Goal: Information Seeking & Learning: Compare options

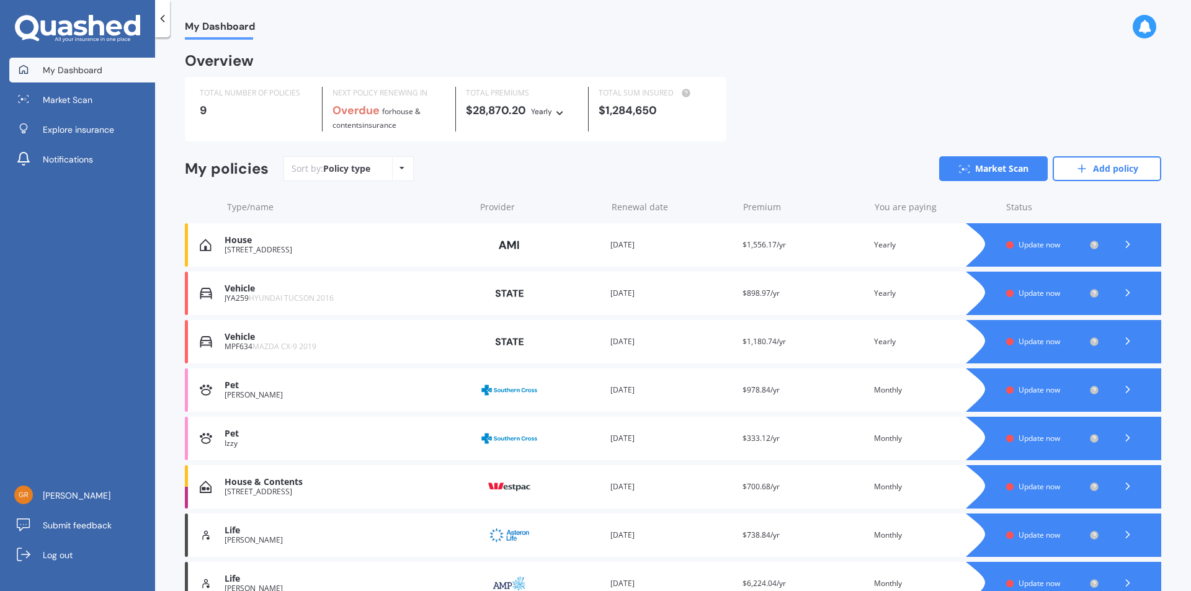
click at [1123, 242] on icon at bounding box center [1128, 244] width 12 height 12
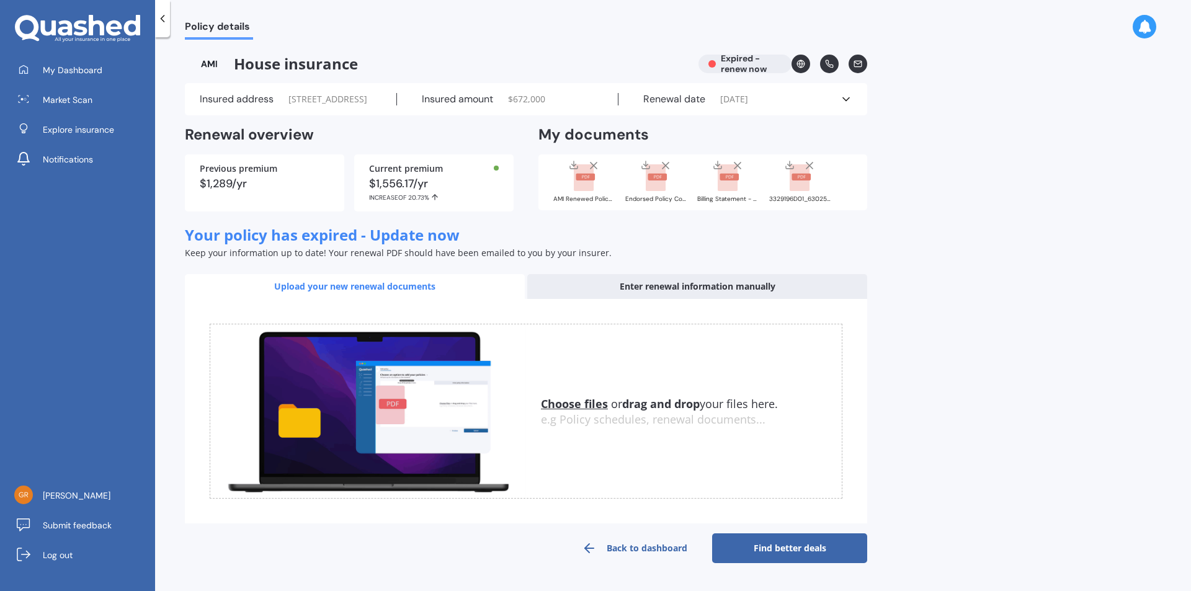
scroll to position [7, 0]
click at [799, 553] on link "Find better deals" at bounding box center [789, 549] width 155 height 30
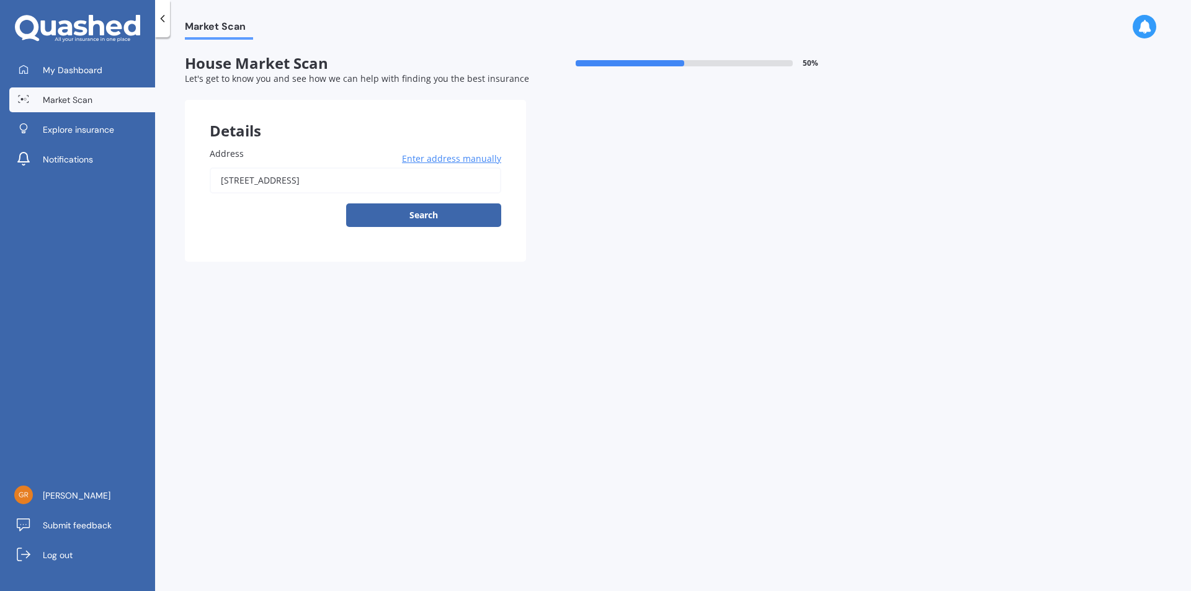
click at [422, 214] on button "Search" at bounding box center [423, 215] width 155 height 24
click at [422, 214] on div "[STREET_ADDRESS] Enter address manually Search" at bounding box center [356, 198] width 292 height 60
click at [365, 179] on input "[STREET_ADDRESS]" at bounding box center [356, 181] width 292 height 26
click at [398, 215] on div "[STREET_ADDRESS] Enter address manually Search" at bounding box center [356, 198] width 292 height 60
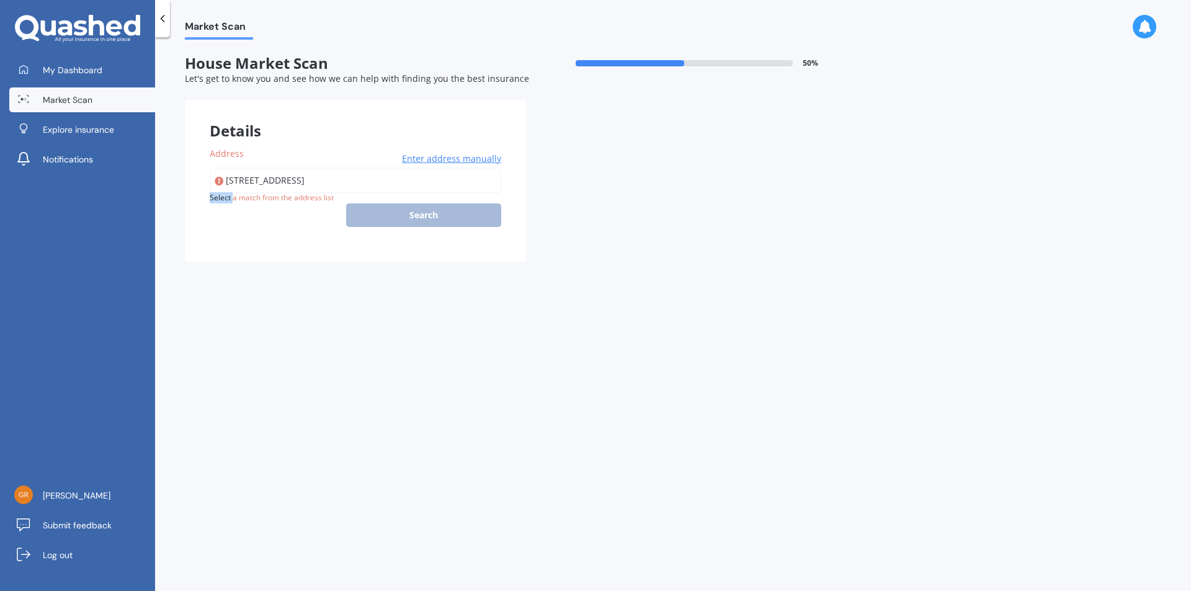
click at [398, 215] on div "[STREET_ADDRESS] Enter address manually Search" at bounding box center [356, 198] width 292 height 60
click at [384, 181] on input "[STREET_ADDRESS]" at bounding box center [356, 181] width 292 height 26
click at [434, 158] on span "Enter address manually" at bounding box center [451, 159] width 99 height 12
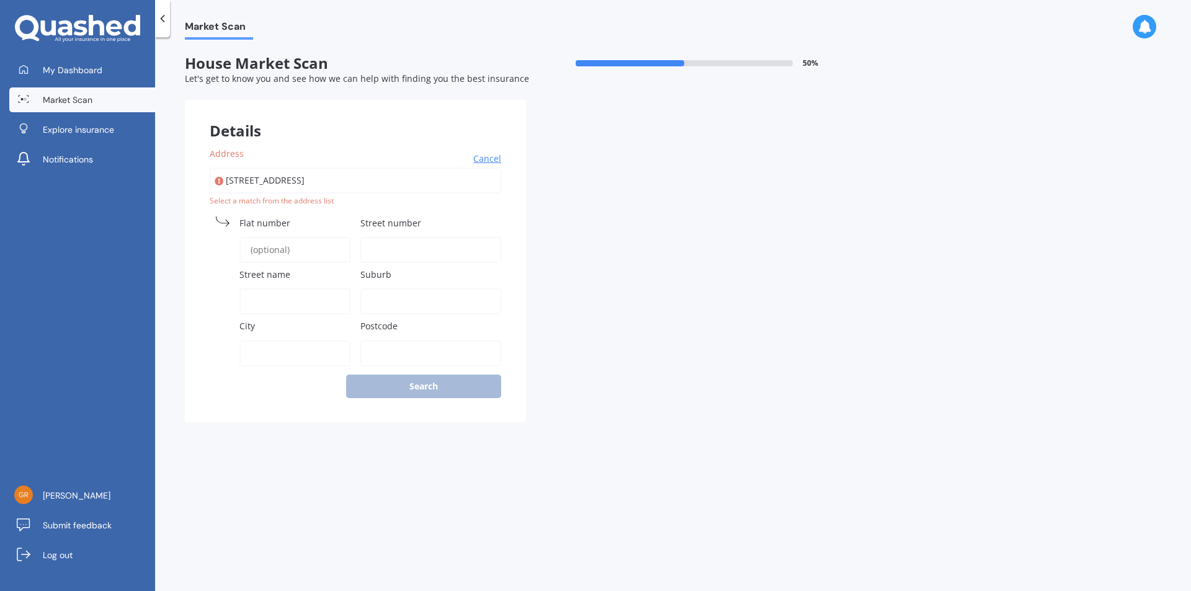
click at [391, 246] on input "Street number" at bounding box center [430, 250] width 141 height 26
type input "1"
type input "Pinoak Lane"
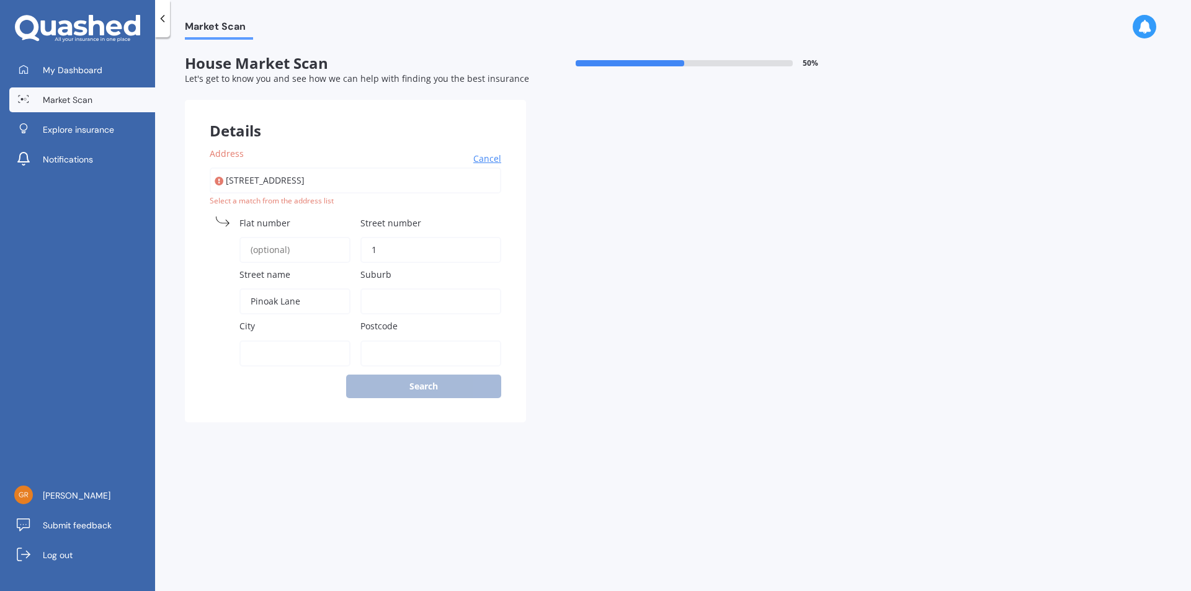
type input "Prebbleton"
type input "7604"
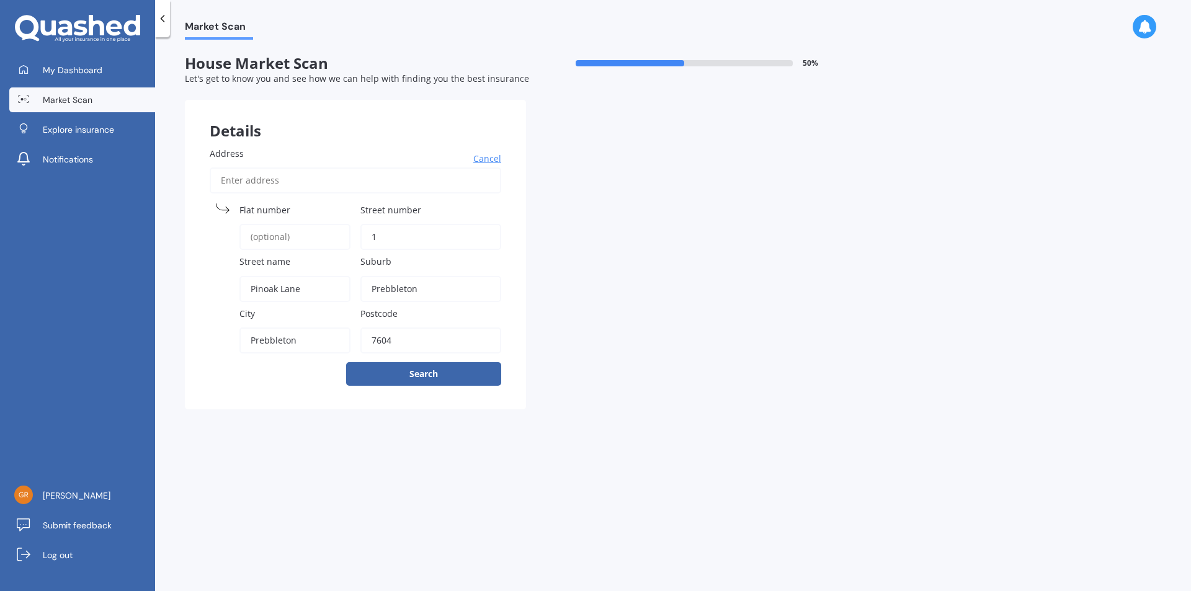
click at [416, 375] on button "Search" at bounding box center [423, 374] width 155 height 24
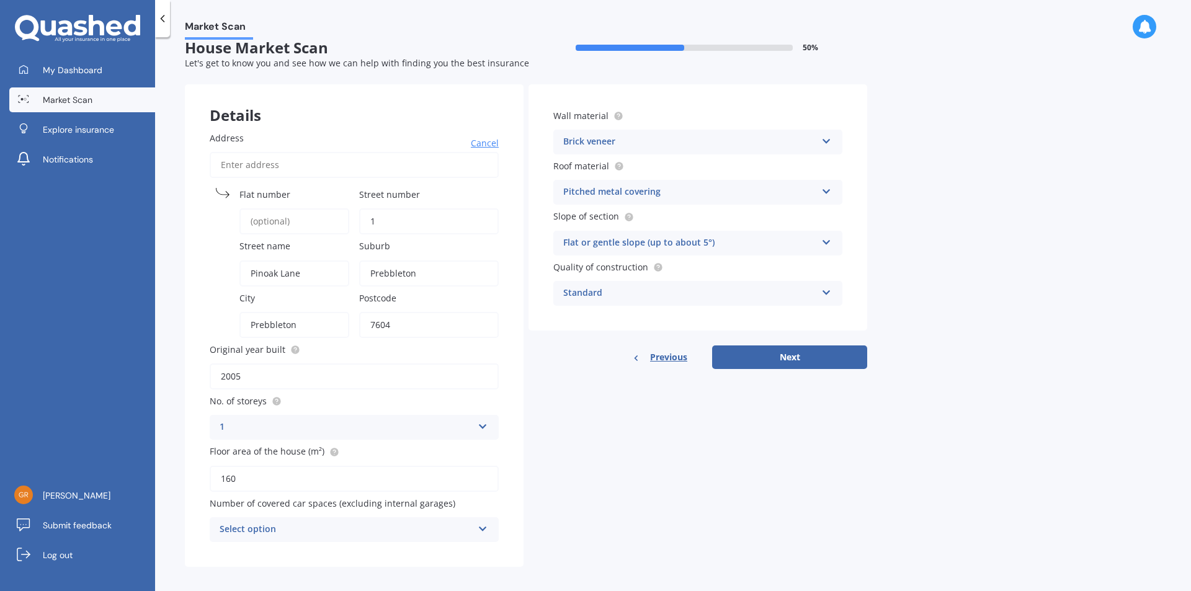
scroll to position [24, 0]
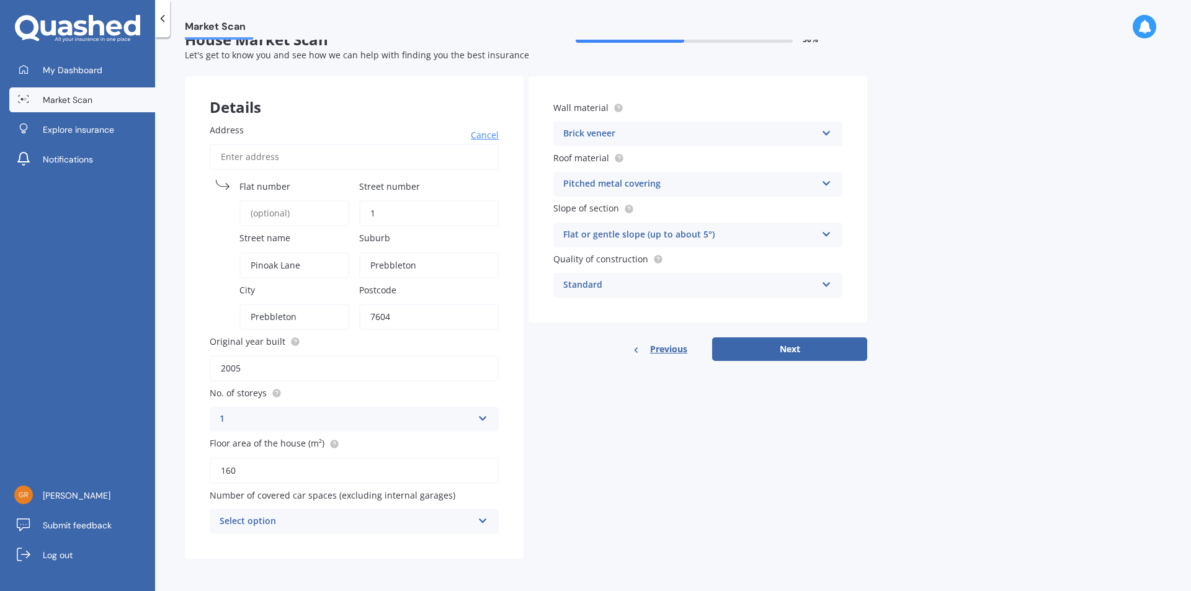
click at [481, 521] on icon at bounding box center [483, 518] width 11 height 9
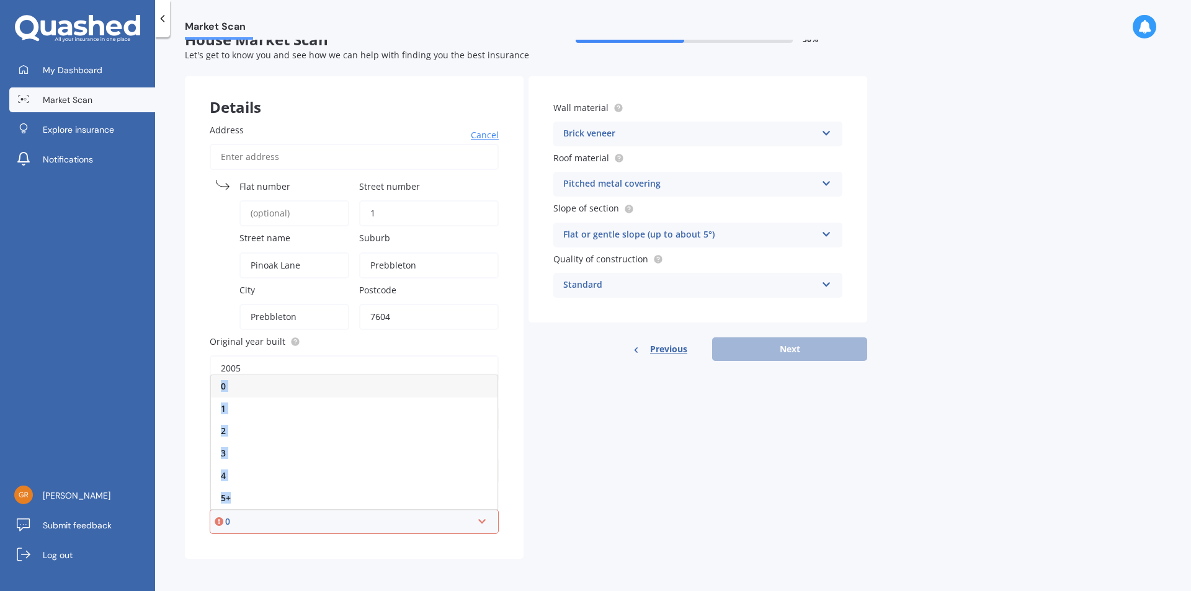
click at [235, 386] on div "0" at bounding box center [354, 386] width 287 height 22
click at [235, 386] on div "Address Cancel Search Flat [GEOGRAPHIC_DATA] name [GEOGRAPHIC_DATA] Postcode 76…" at bounding box center [354, 329] width 339 height 460
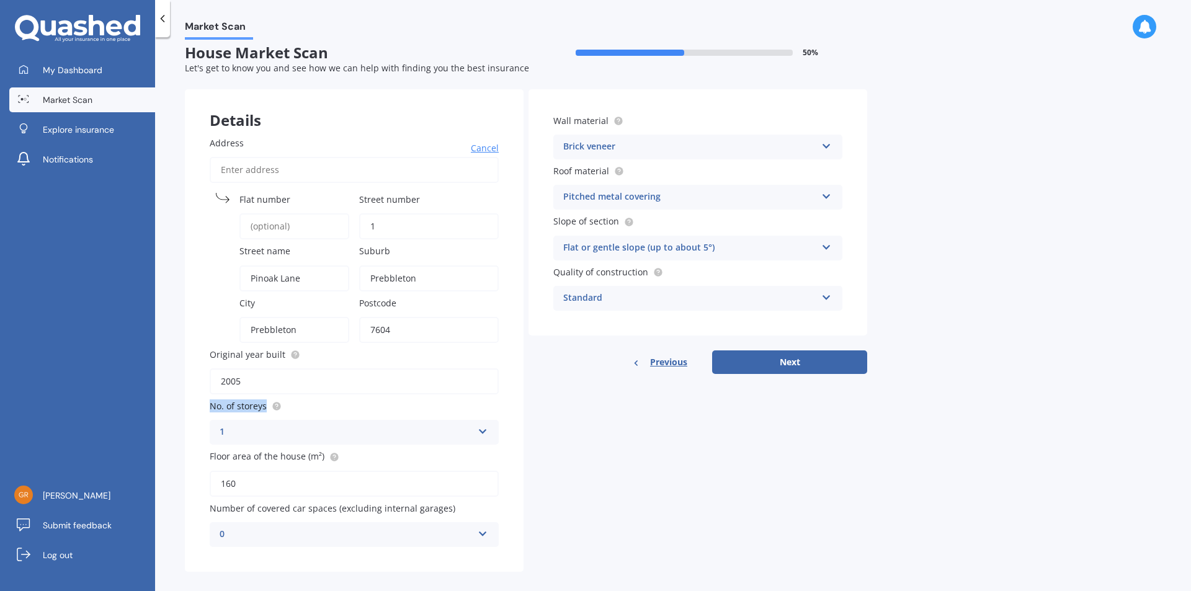
scroll to position [0, 0]
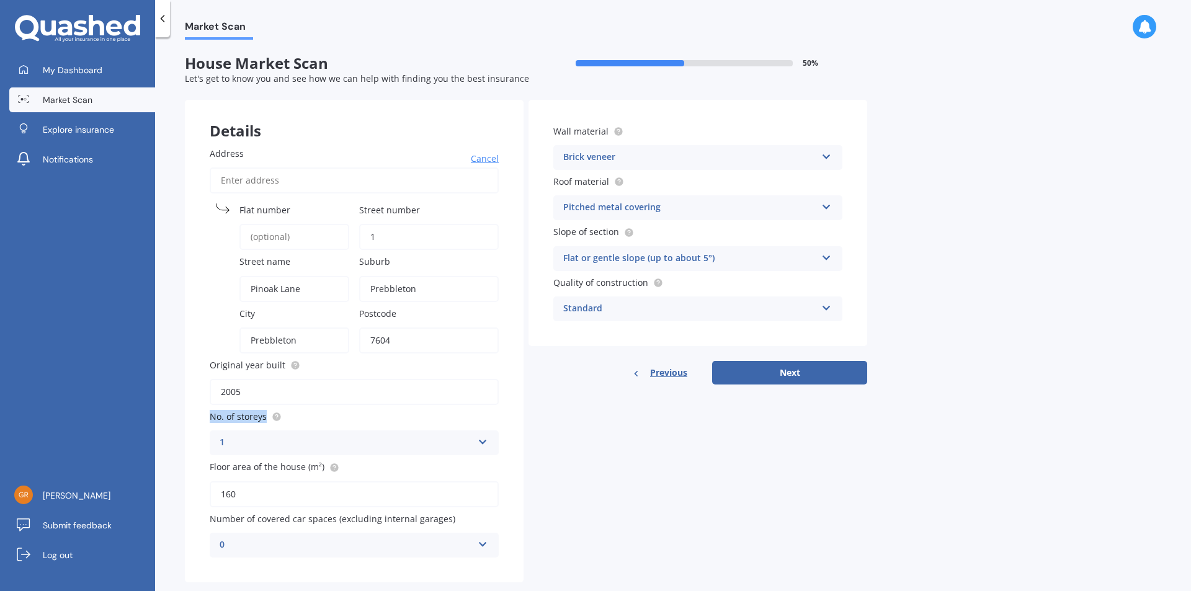
click at [797, 373] on button "Next" at bounding box center [789, 373] width 155 height 24
select select "11"
select select "09"
select select "1954"
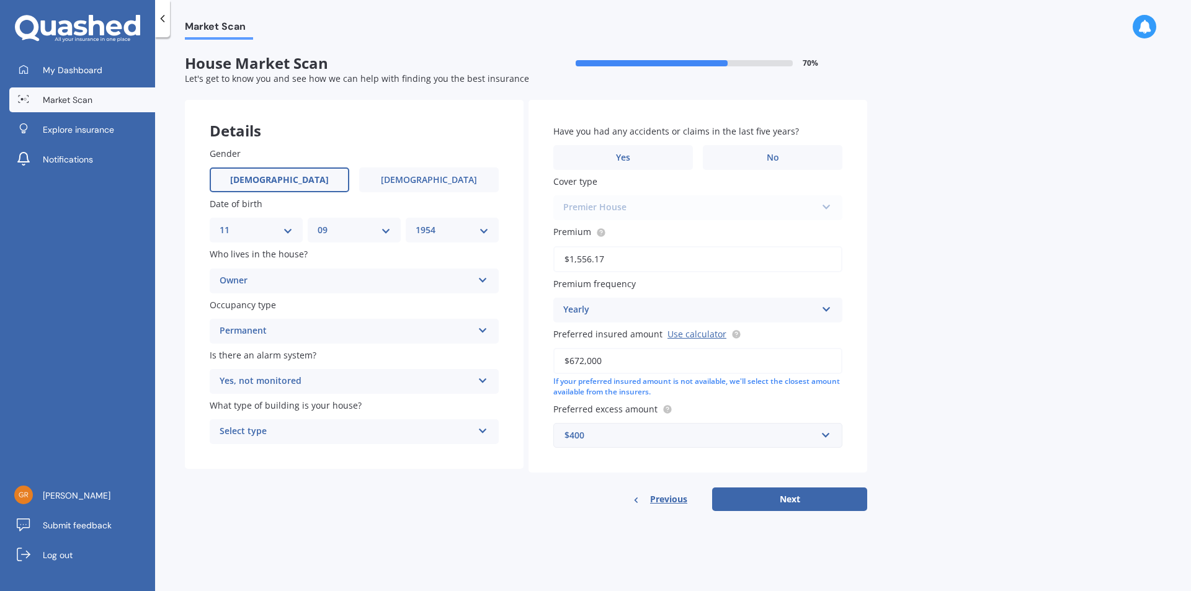
click at [482, 431] on icon at bounding box center [483, 428] width 11 height 9
click at [244, 460] on span "Freestanding" at bounding box center [247, 456] width 55 height 12
click at [244, 460] on div "Gender [DEMOGRAPHIC_DATA] [DEMOGRAPHIC_DATA] Date of birth DD 01 02 03 04 05 06…" at bounding box center [354, 295] width 339 height 347
click at [756, 157] on label "No" at bounding box center [773, 157] width 140 height 25
click at [0, 0] on input "No" at bounding box center [0, 0] width 0 height 0
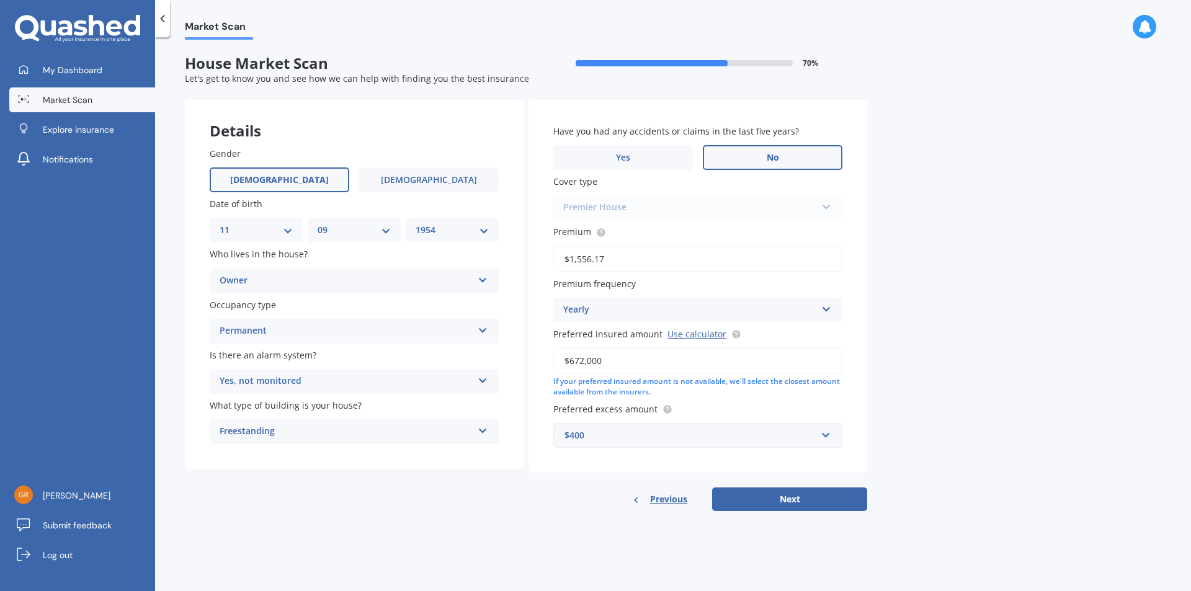
click at [687, 335] on link "Use calculator" at bounding box center [697, 334] width 59 height 12
drag, startPoint x: 606, startPoint y: 359, endPoint x: 553, endPoint y: 363, distance: 53.5
click at [553, 363] on input "$672,000" at bounding box center [697, 361] width 289 height 26
type input "$600,000"
click at [787, 501] on button "Next" at bounding box center [789, 500] width 155 height 24
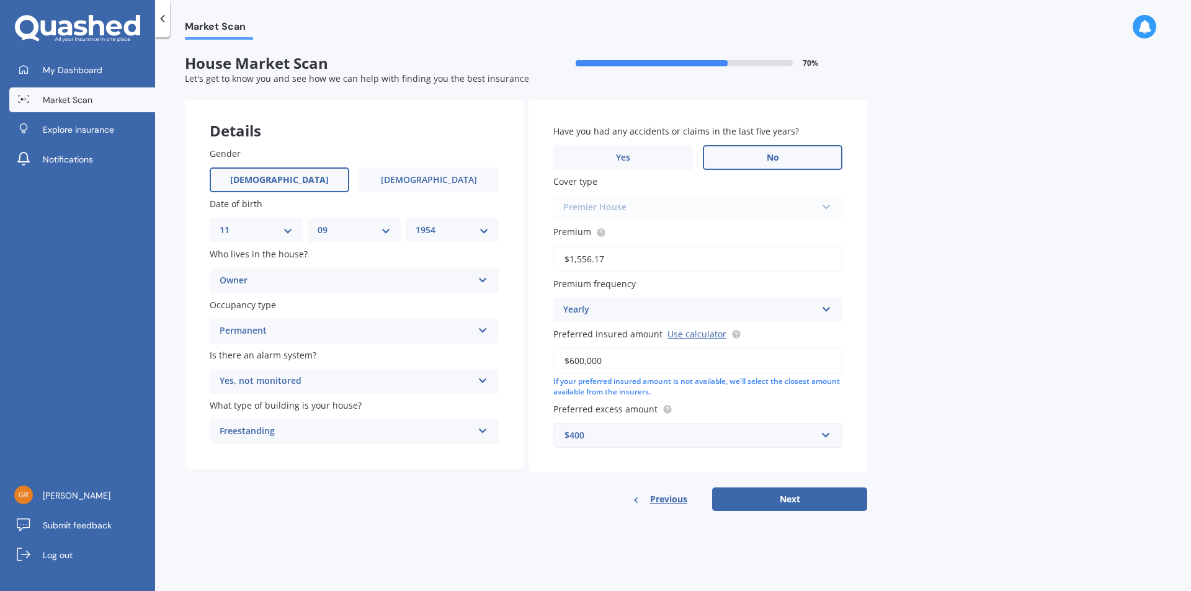
select select "11"
select select "09"
select select "1954"
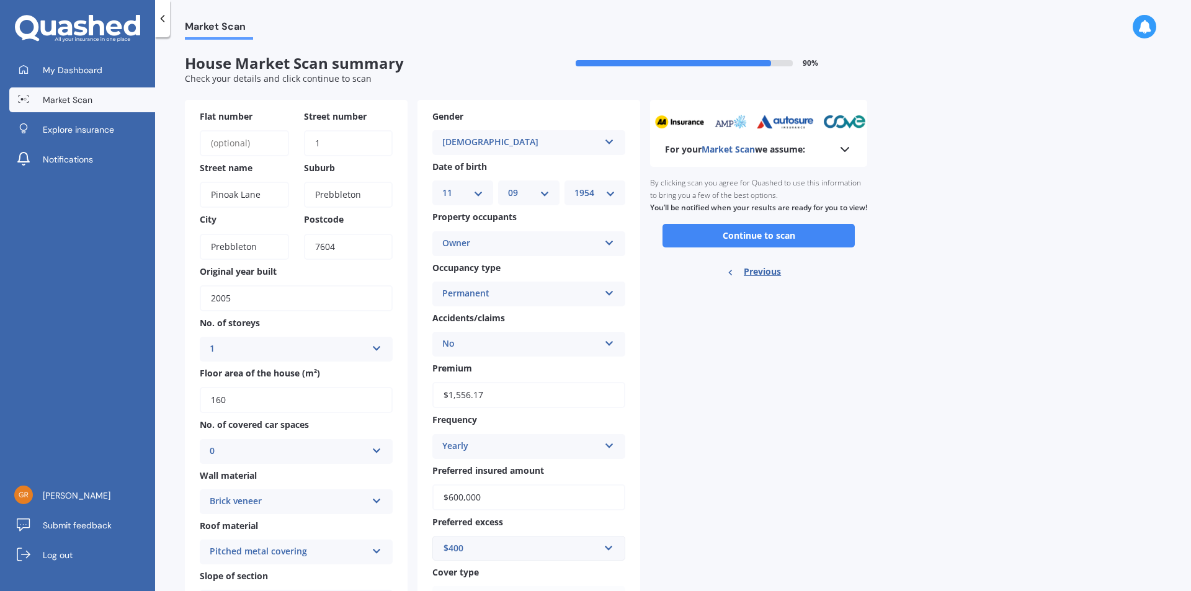
click at [762, 244] on button "Continue to scan" at bounding box center [759, 236] width 192 height 24
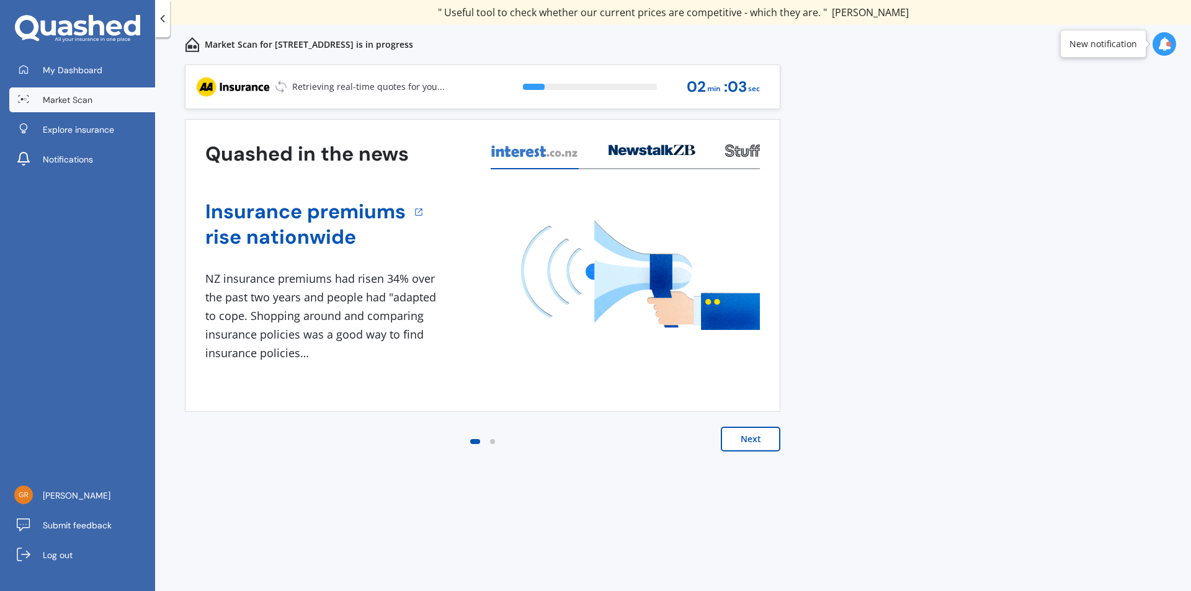
click at [744, 442] on button "Next" at bounding box center [751, 439] width 60 height 25
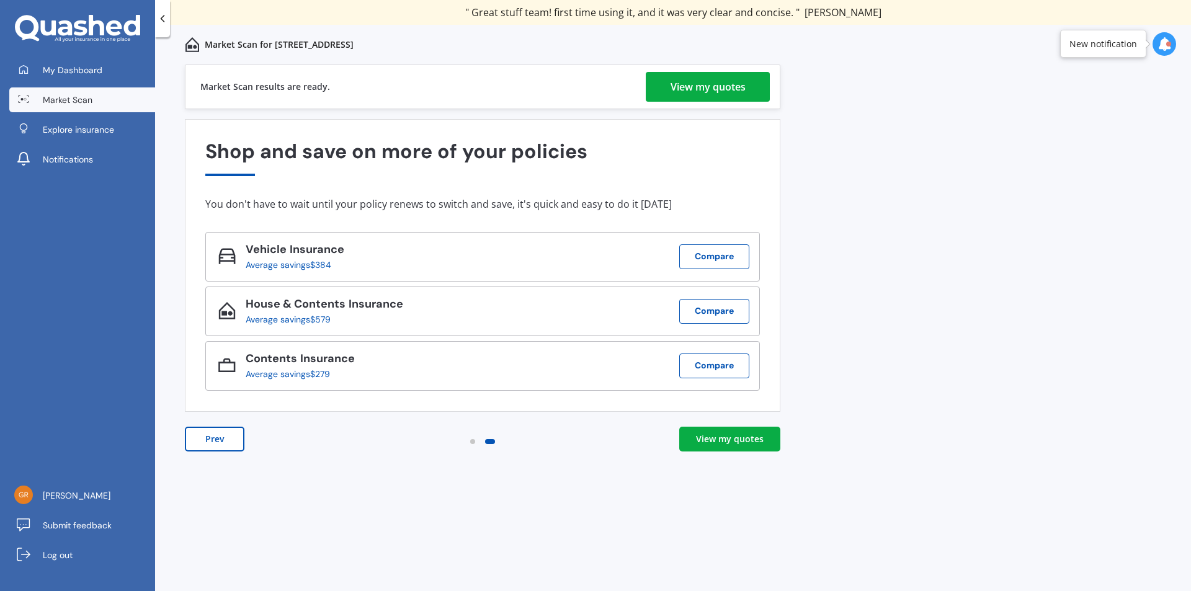
click at [684, 86] on div "View my quotes" at bounding box center [708, 87] width 75 height 30
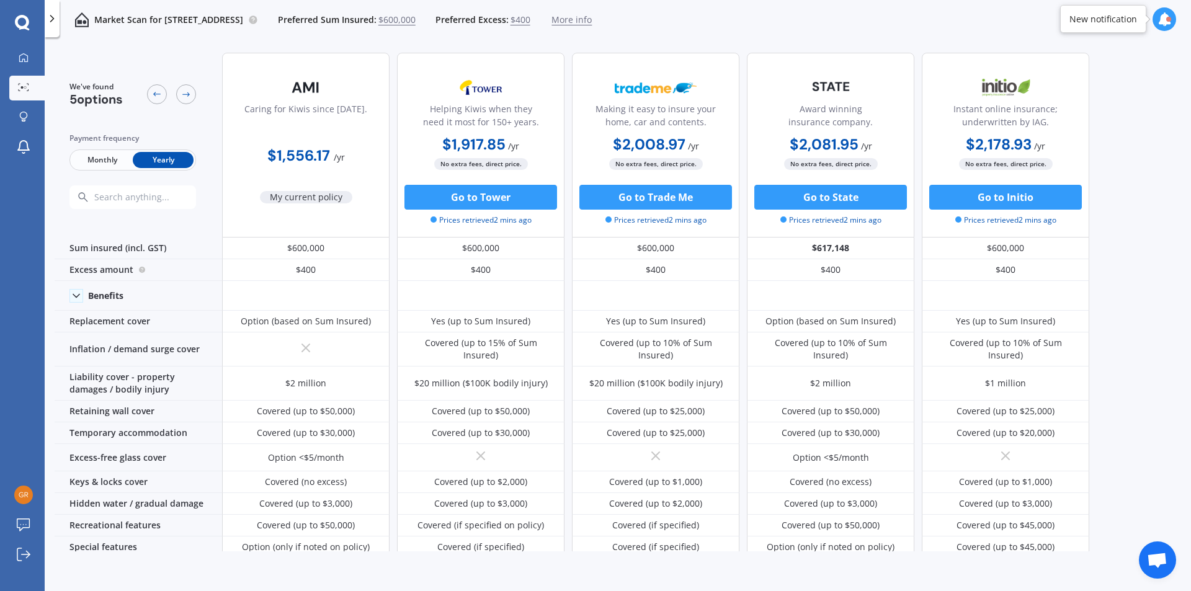
click at [128, 268] on div "Excess amount" at bounding box center [139, 270] width 168 height 22
click at [141, 269] on icon at bounding box center [142, 269] width 2 height 2
click at [320, 266] on div "$400" at bounding box center [306, 270] width 168 height 22
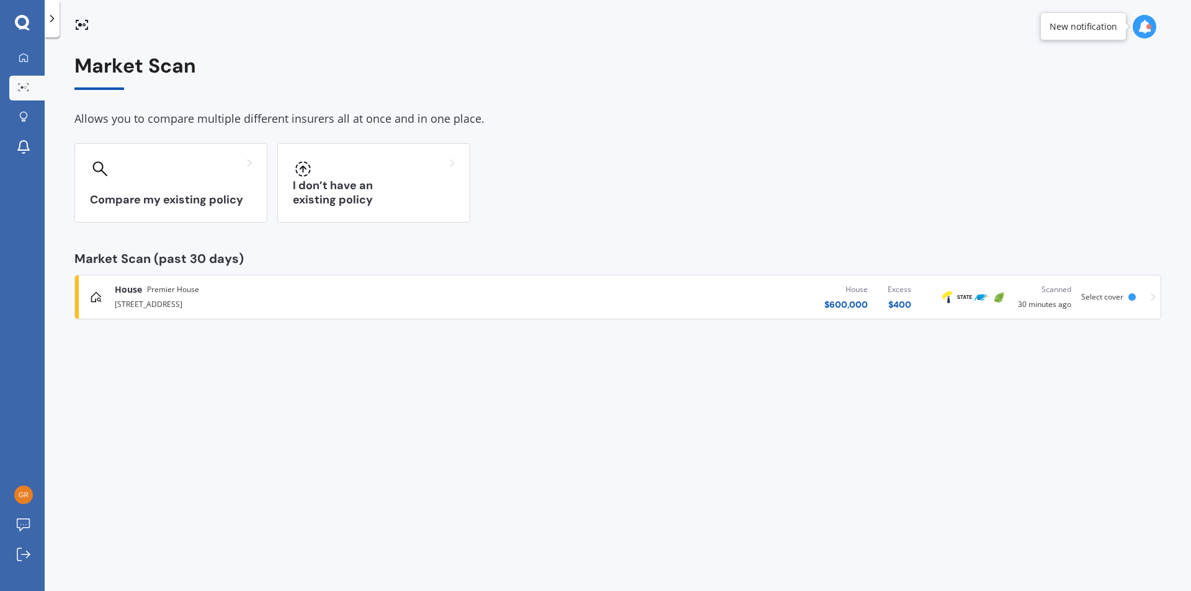
click at [167, 185] on div "Compare my existing policy" at bounding box center [170, 182] width 193 height 79
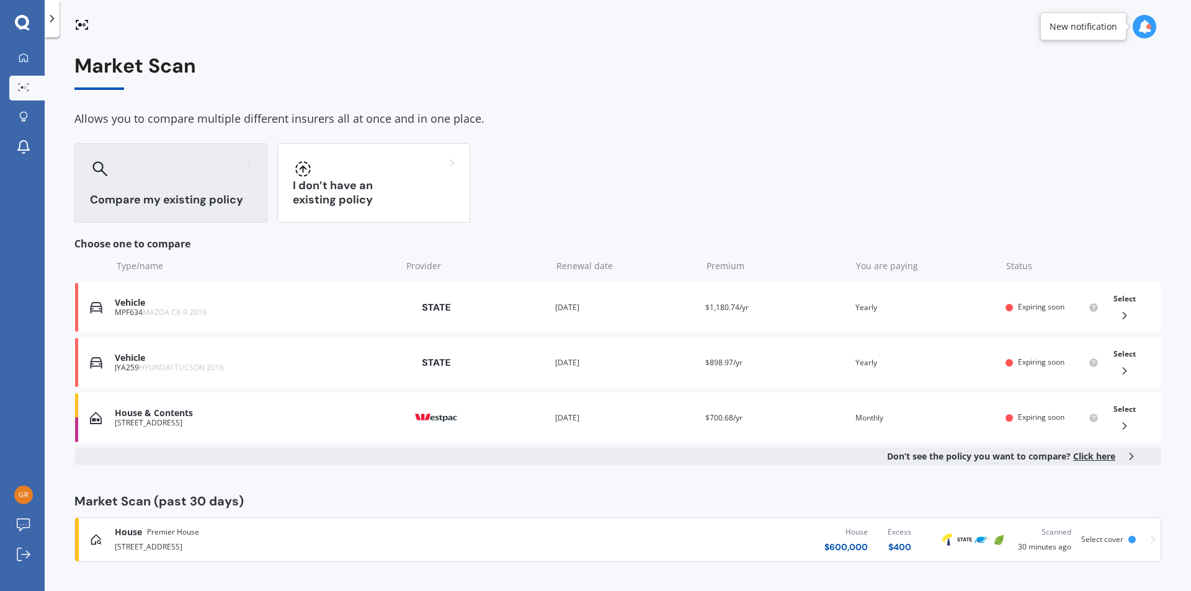
click at [225, 537] on div "House [GEOGRAPHIC_DATA]" at bounding box center [310, 532] width 391 height 12
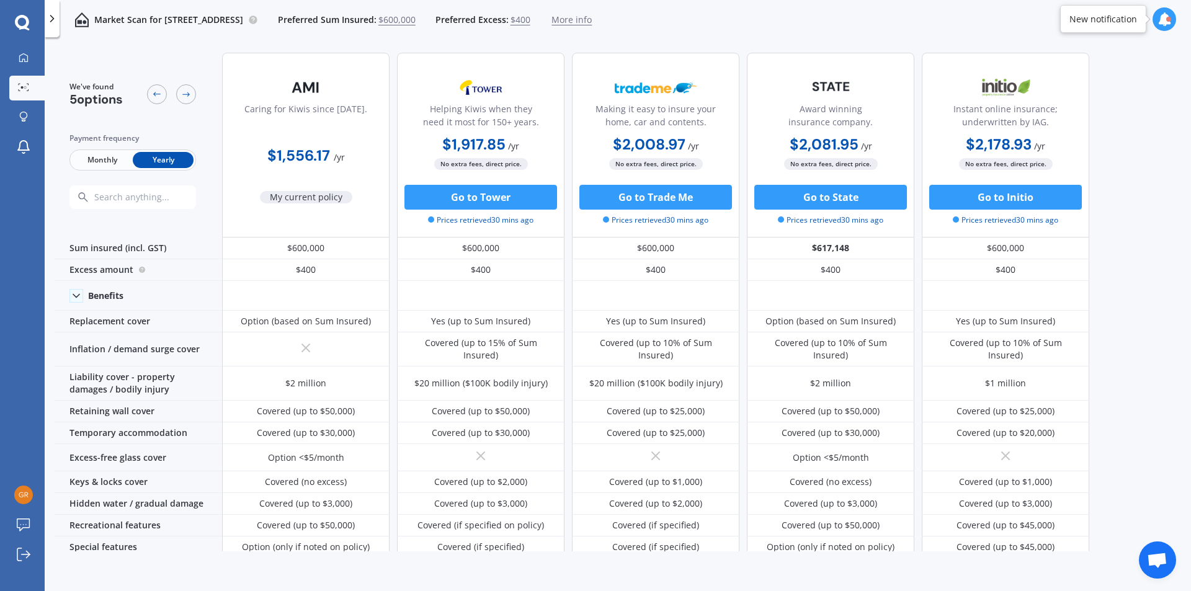
click at [319, 270] on div "$400" at bounding box center [306, 270] width 168 height 22
click at [140, 270] on circle at bounding box center [142, 270] width 6 height 6
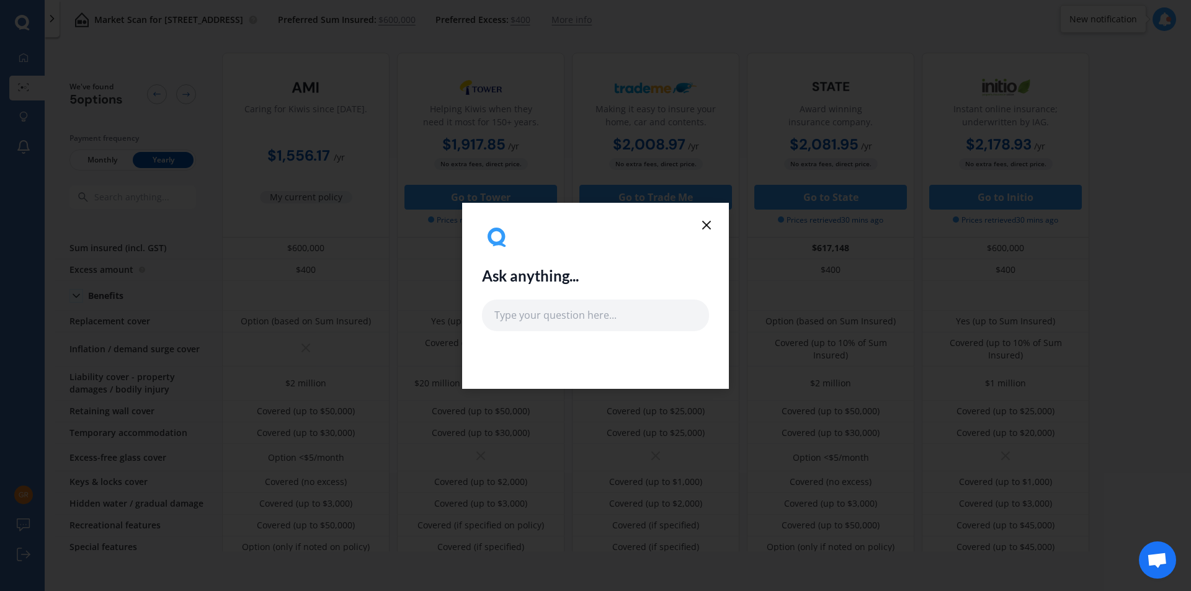
click at [708, 225] on icon at bounding box center [706, 225] width 15 height 15
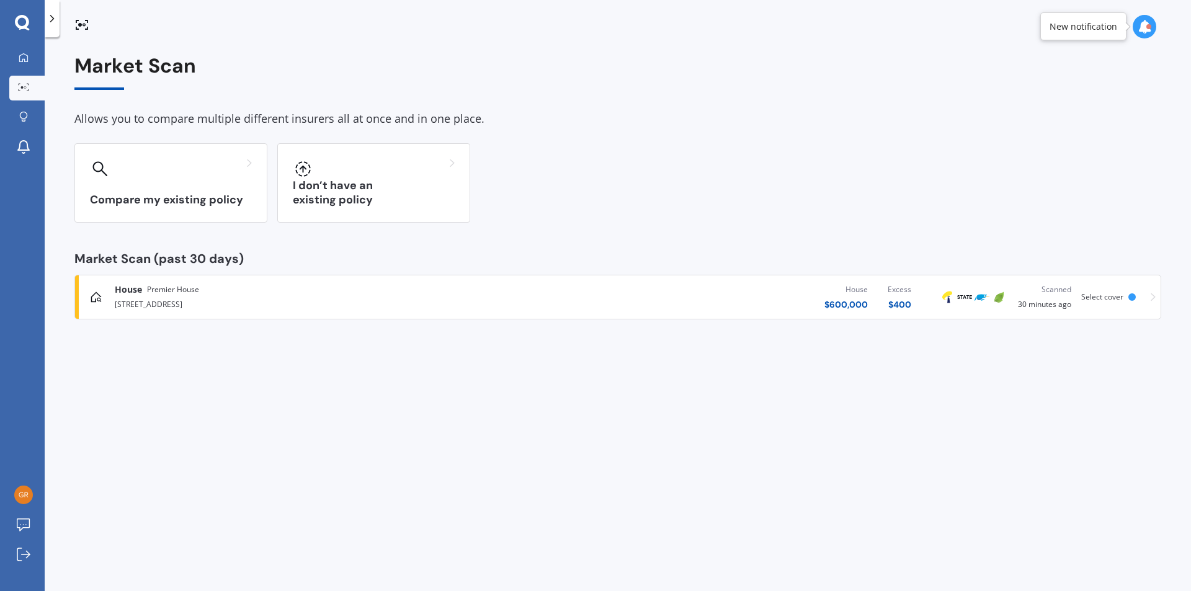
click at [168, 293] on span "Premier House" at bounding box center [173, 290] width 52 height 12
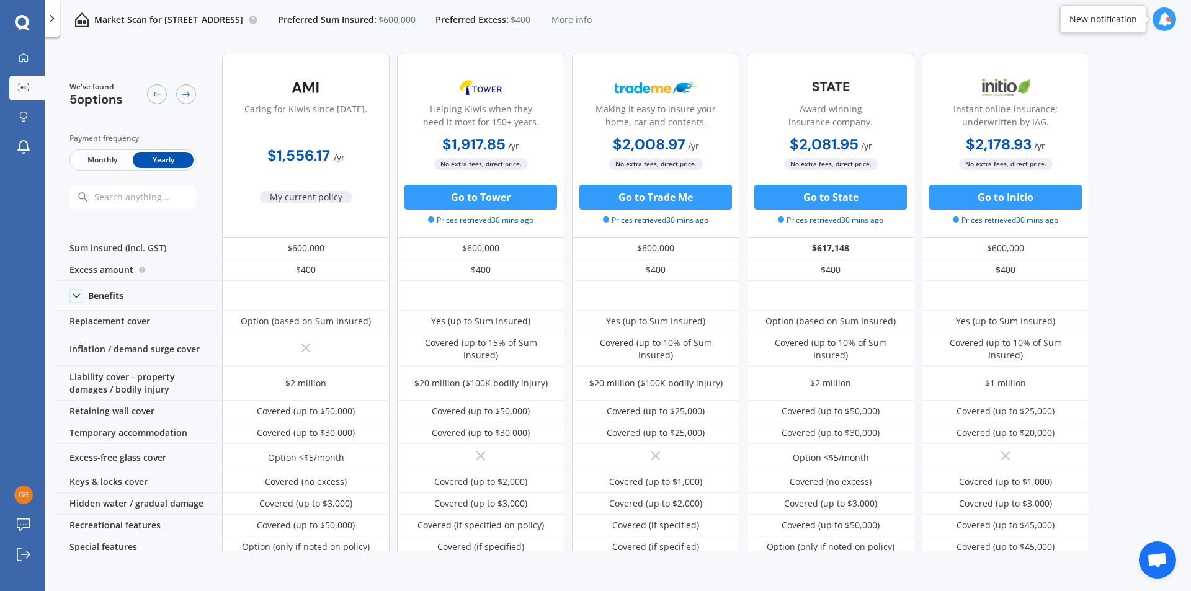
click at [310, 268] on div "$400" at bounding box center [306, 270] width 168 height 22
click at [325, 269] on div "$400" at bounding box center [306, 270] width 168 height 22
drag, startPoint x: 318, startPoint y: 269, endPoint x: 273, endPoint y: 268, distance: 45.3
click at [273, 268] on div "$400" at bounding box center [306, 270] width 168 height 22
click at [530, 20] on span "$400" at bounding box center [521, 20] width 20 height 12
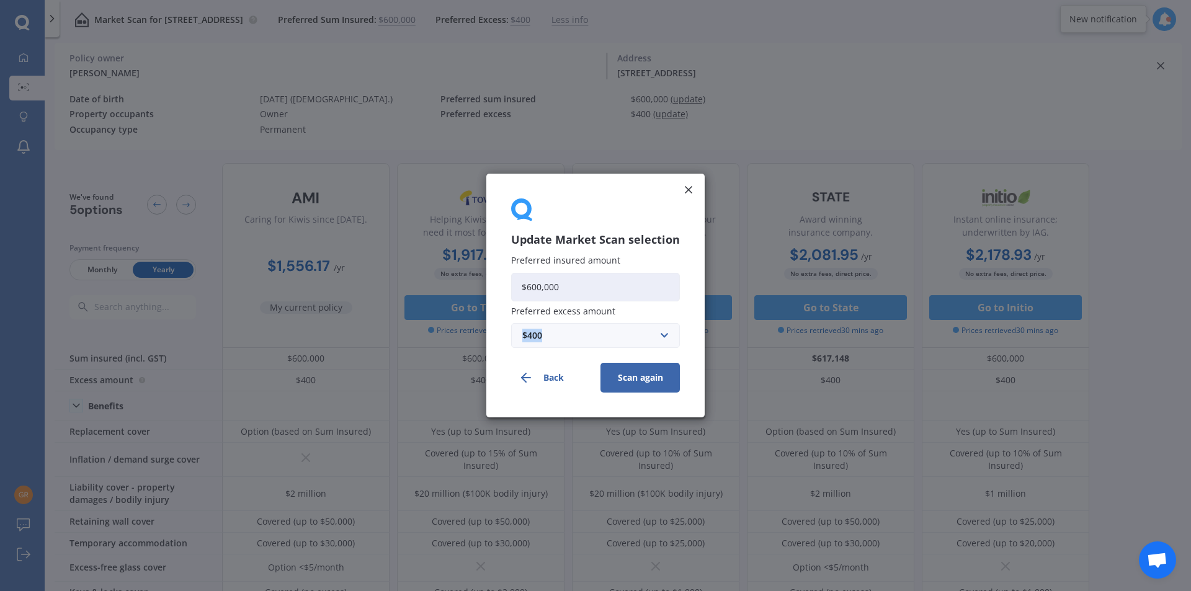
drag, startPoint x: 528, startPoint y: 336, endPoint x: 488, endPoint y: 333, distance: 40.4
click at [489, 334] on div "Update Market Scan selection Preferred insured amount $600,000 Preferred excess…" at bounding box center [595, 296] width 218 height 244
click at [664, 335] on input "text" at bounding box center [591, 336] width 158 height 24
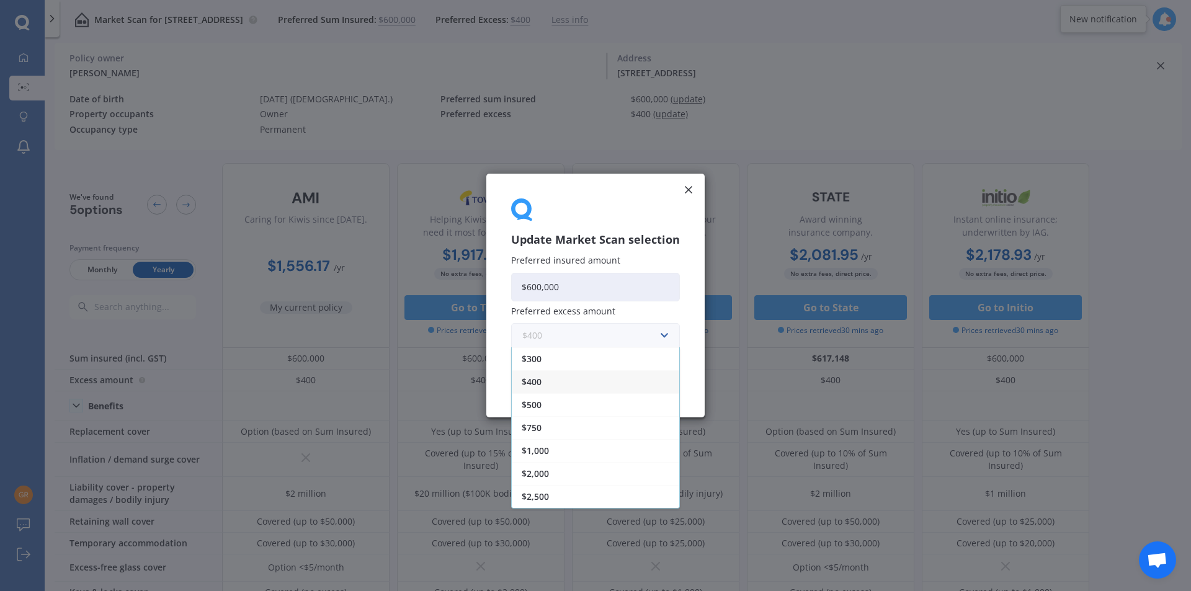
click at [664, 335] on input "text" at bounding box center [591, 336] width 158 height 24
click at [542, 429] on span "$750" at bounding box center [532, 428] width 20 height 9
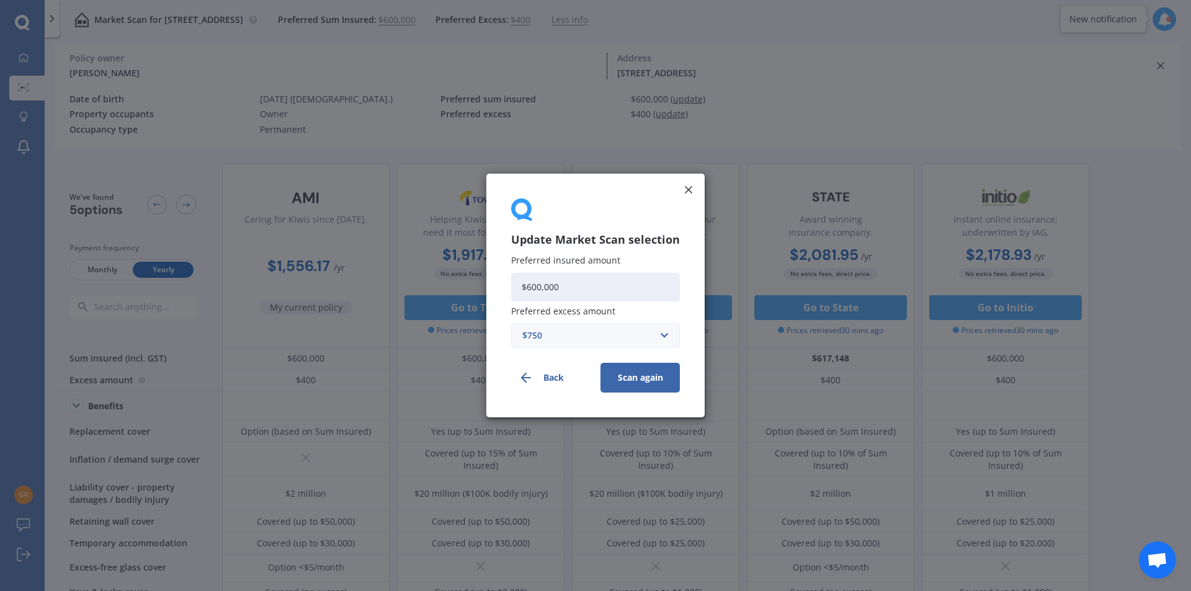
click at [632, 374] on button "Scan again" at bounding box center [640, 378] width 79 height 30
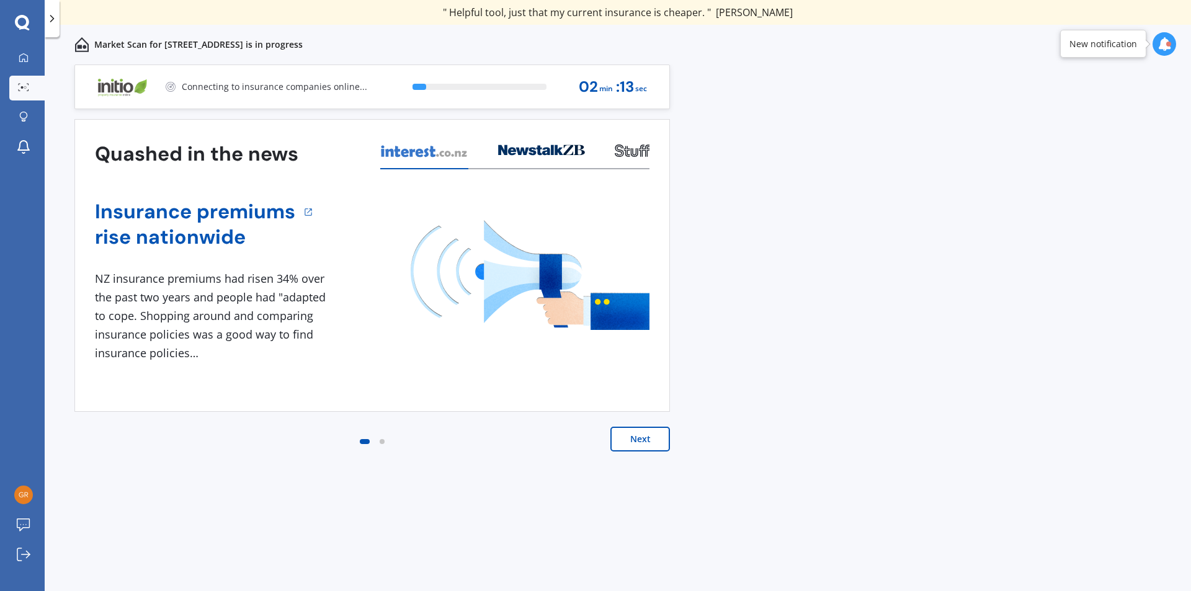
click at [638, 437] on button "Next" at bounding box center [640, 439] width 60 height 25
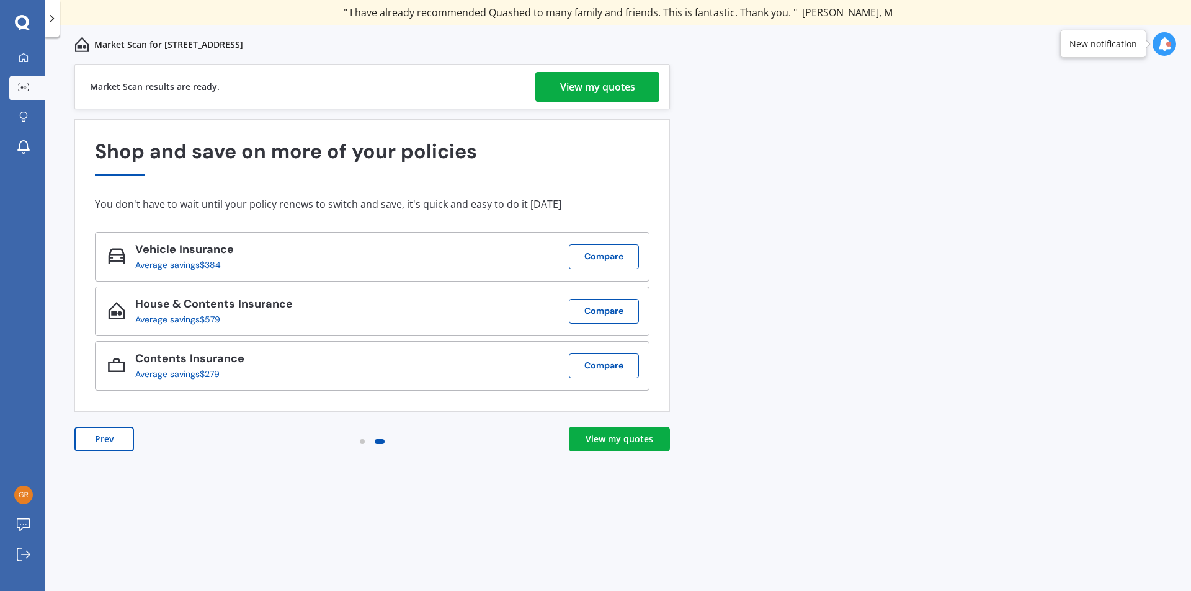
click at [616, 87] on div "View my quotes" at bounding box center [597, 87] width 75 height 30
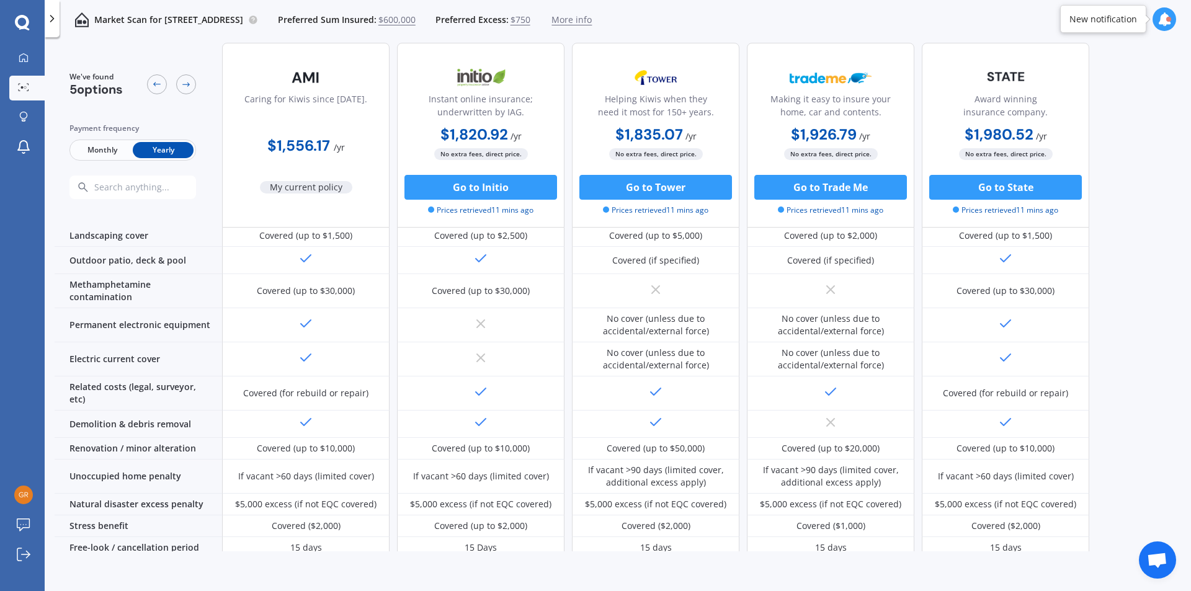
scroll to position [220, 0]
